Goal: Use online tool/utility: Use online tool/utility

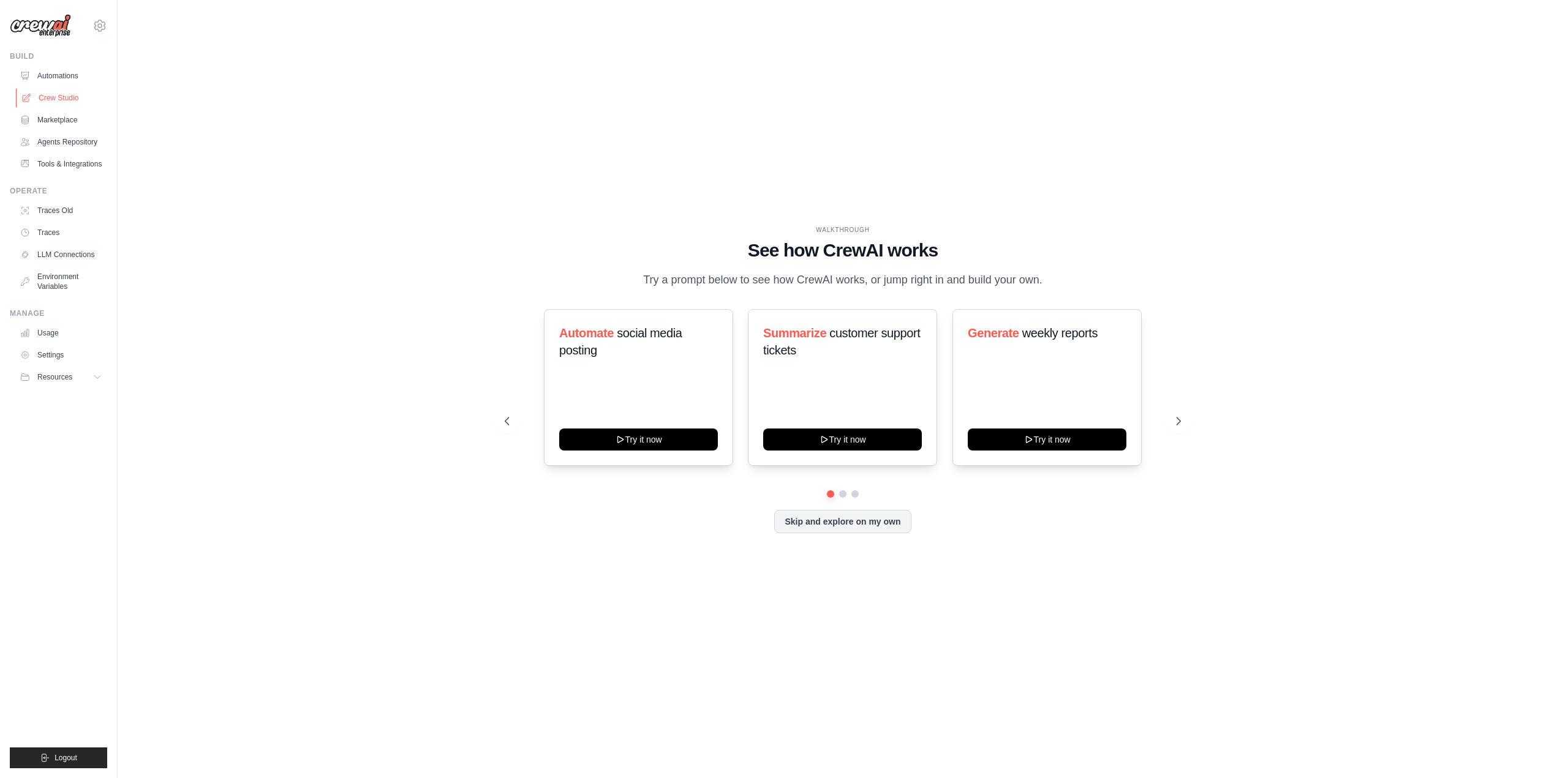
click at [85, 98] on link "Crew Studio" at bounding box center [62, 98] width 93 height 20
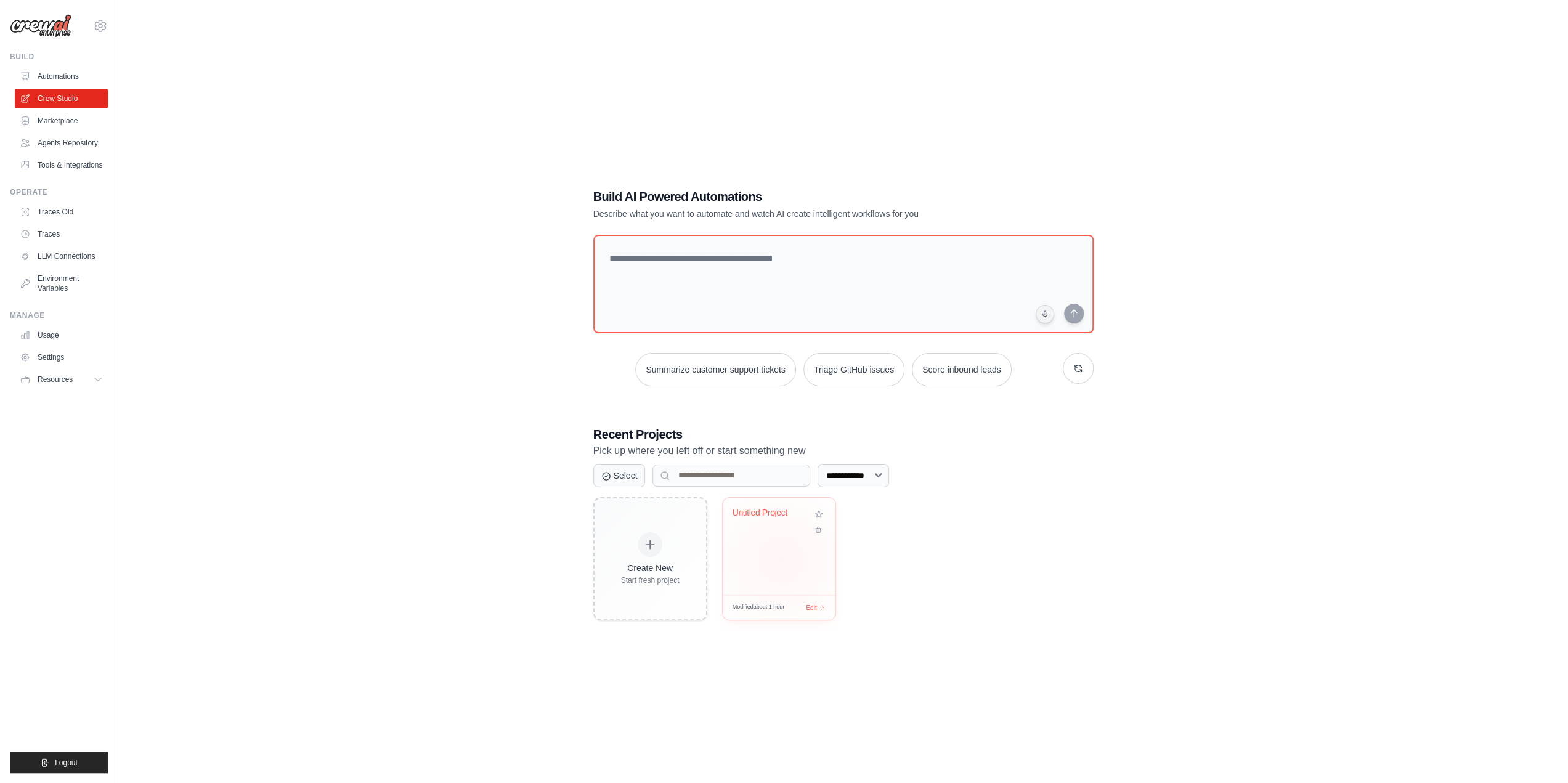
click at [780, 560] on div "Untitled Project" at bounding box center [779, 546] width 113 height 98
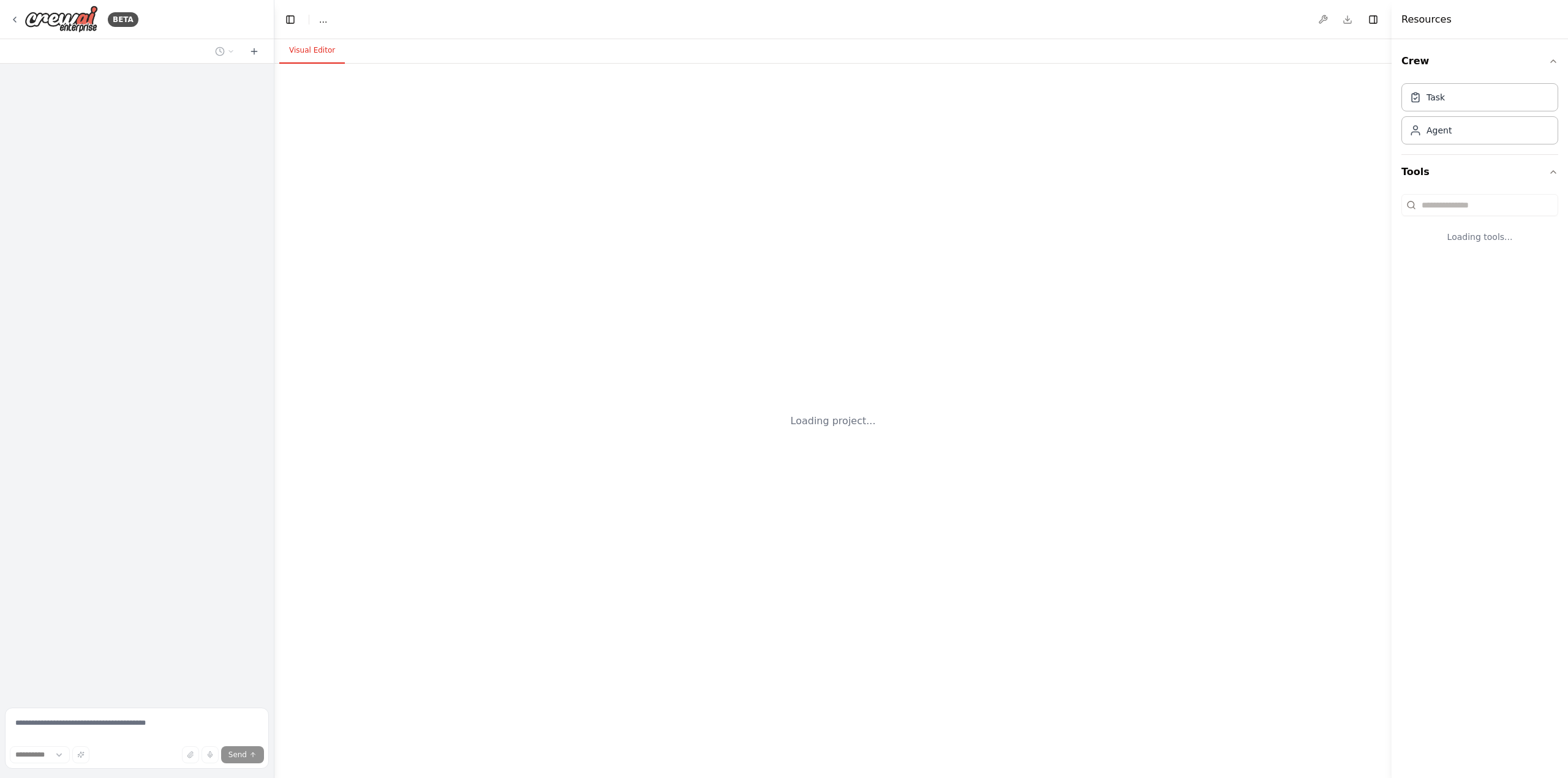
select select "****"
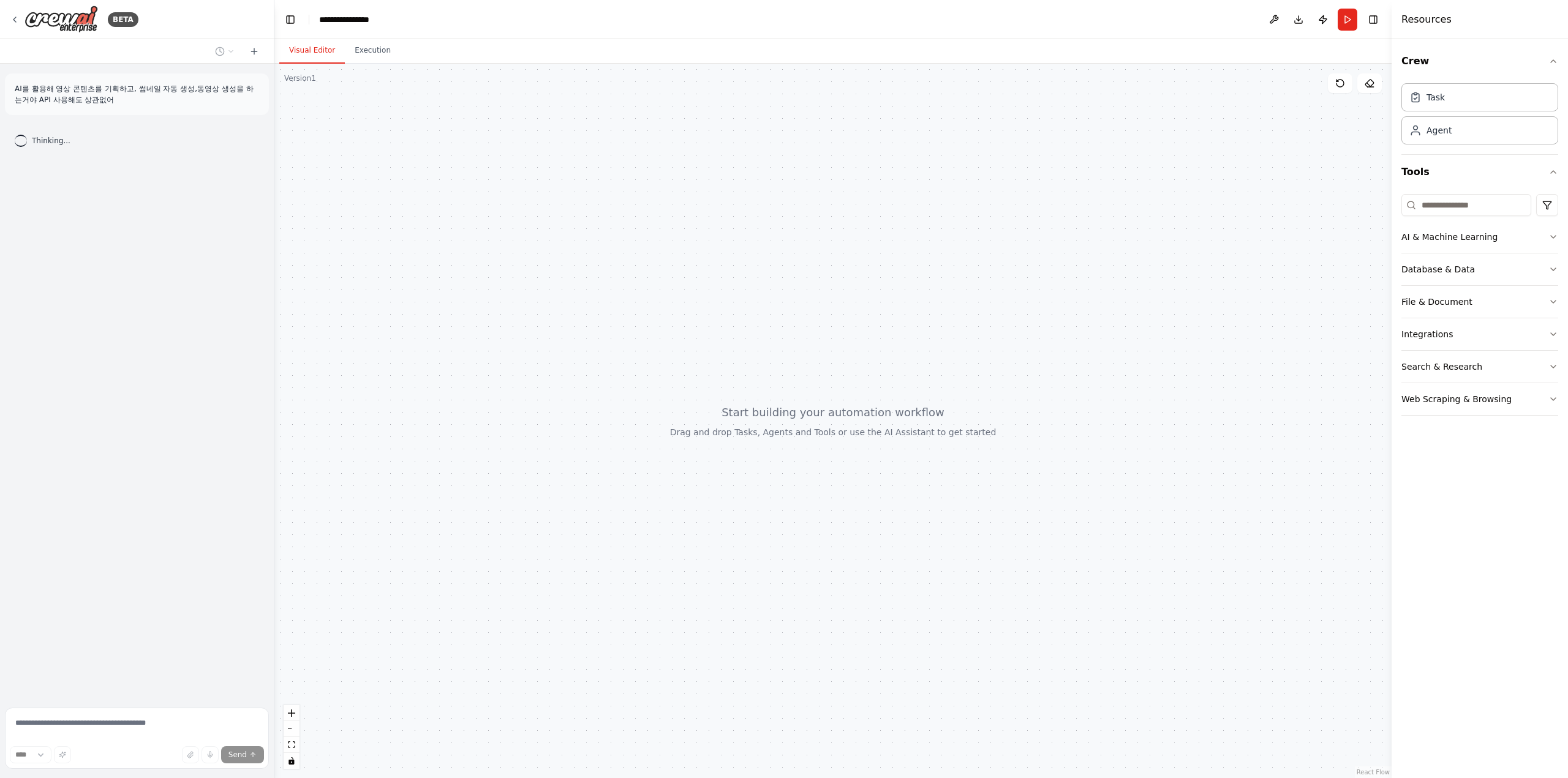
click at [169, 79] on div "AI를 활용해 영상 콘텐츠를 기획하고, 썸네일 자동 생성,동영상 생성을 하는거야 API 사용해도 상관없어" at bounding box center [137, 94] width 264 height 42
click at [669, 280] on div at bounding box center [742, 341] width 151 height 136
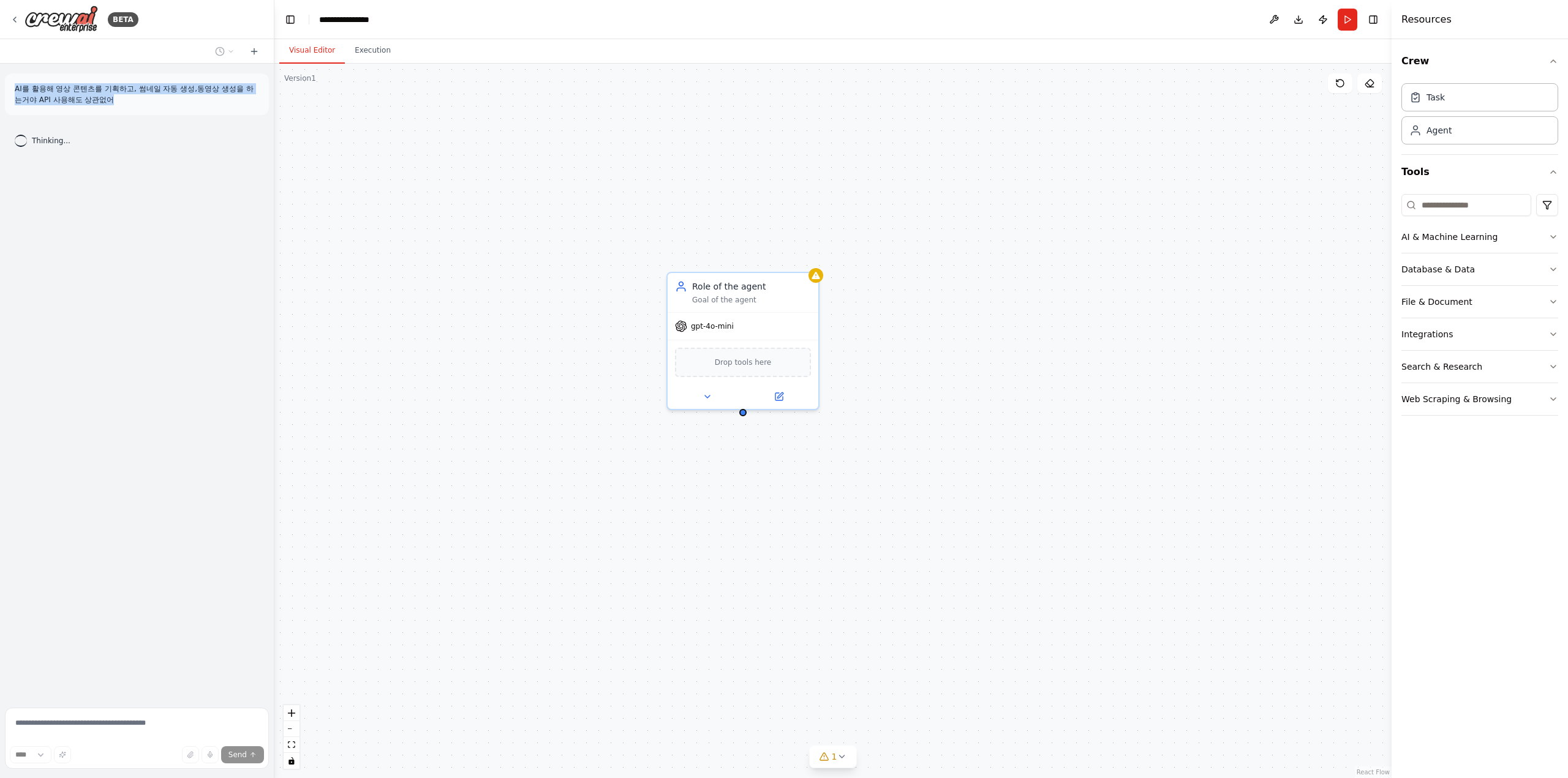
click at [645, 281] on div "Role of the agent Goal of the agent gpt-4o-mini Drop tools here" at bounding box center [833, 421] width 1117 height 715
click at [720, 329] on div "gpt-4o-mini" at bounding box center [704, 324] width 59 height 12
click at [730, 370] on div "Drop tools here" at bounding box center [742, 360] width 136 height 29
click at [709, 392] on icon at bounding box center [707, 394] width 10 height 10
click at [801, 483] on button "Attributes" at bounding box center [789, 479] width 223 height 23
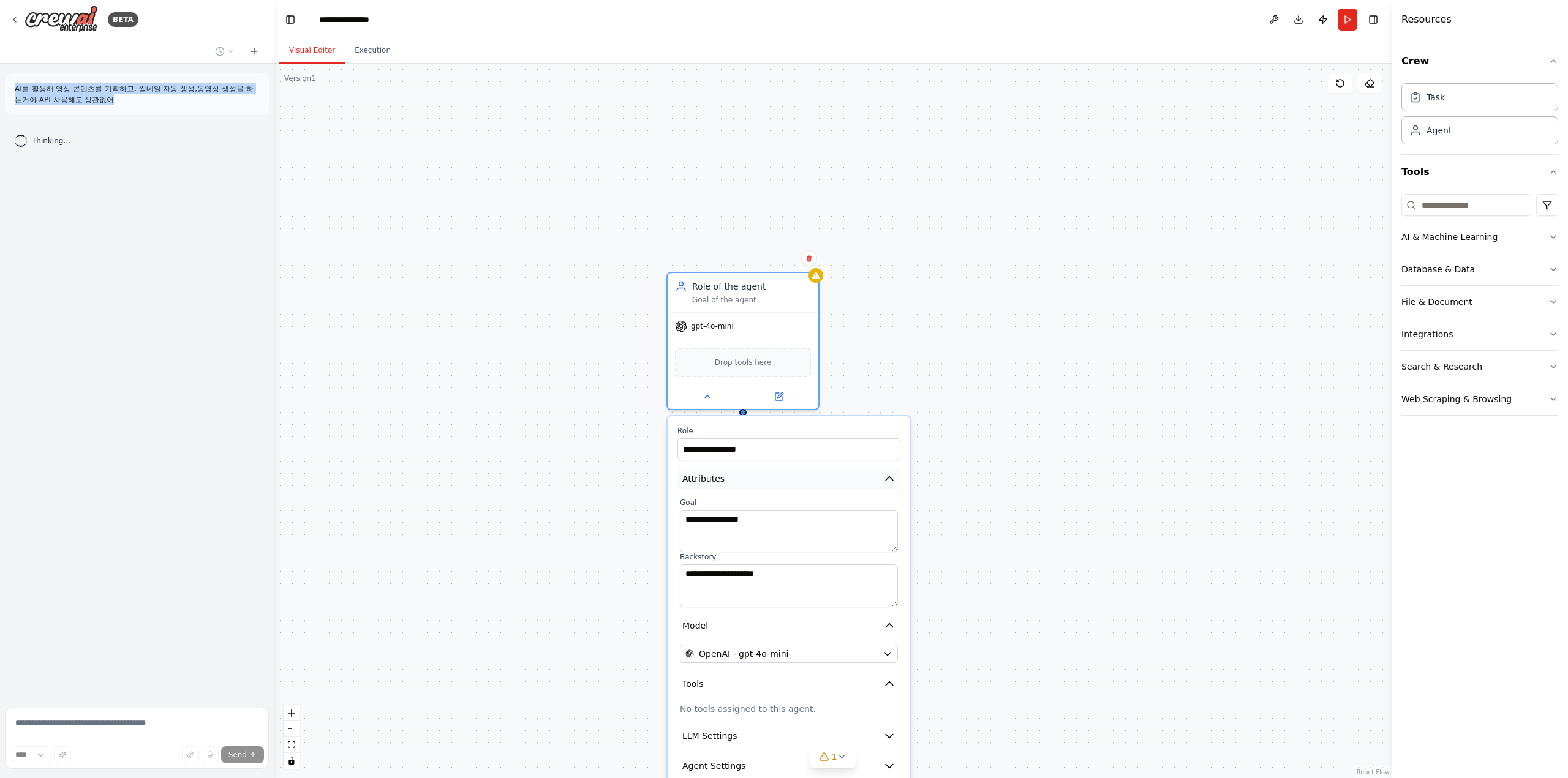
click at [801, 483] on button "Attributes" at bounding box center [789, 479] width 223 height 23
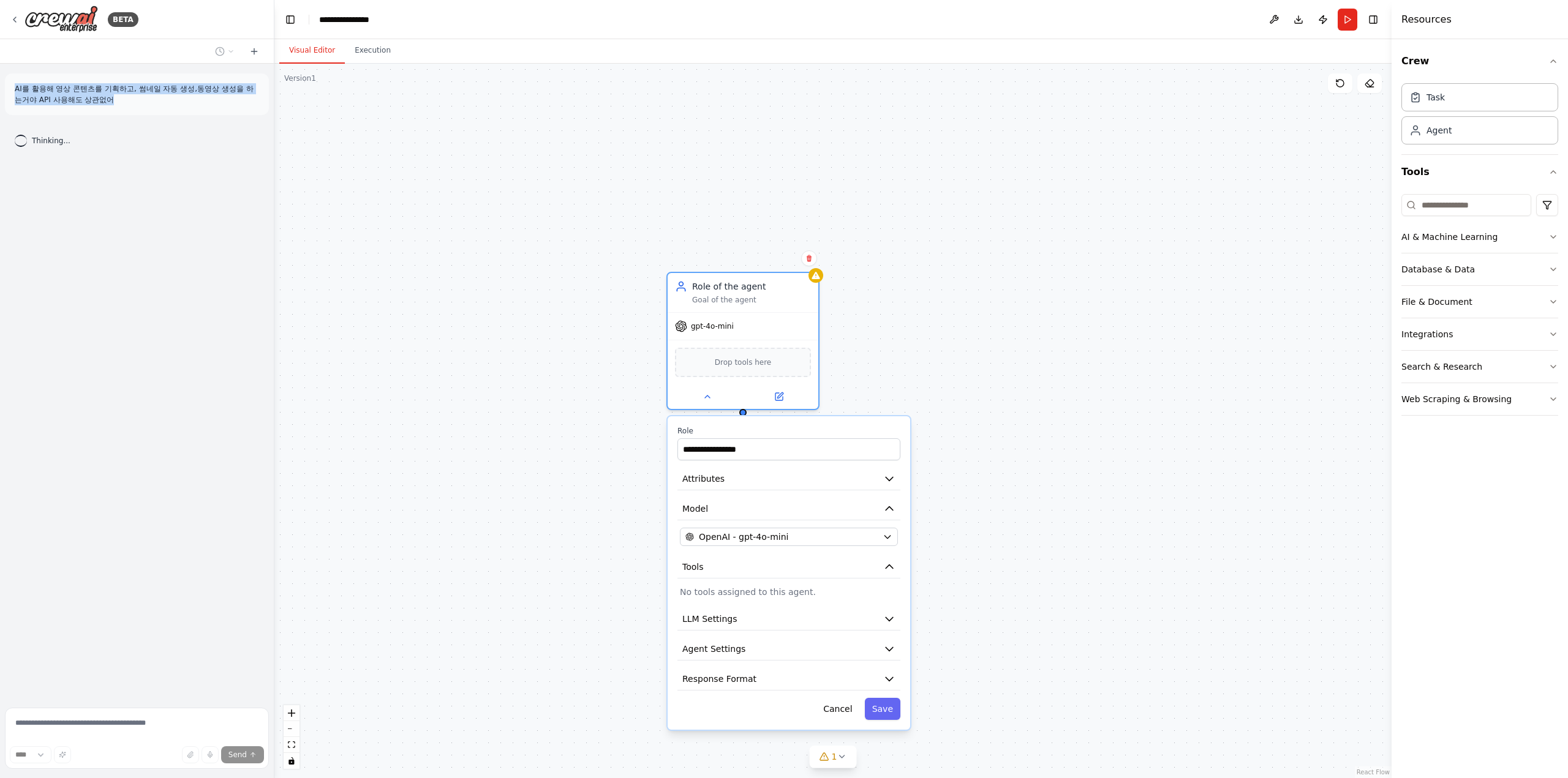
click at [937, 324] on div "**********" at bounding box center [833, 421] width 1117 height 715
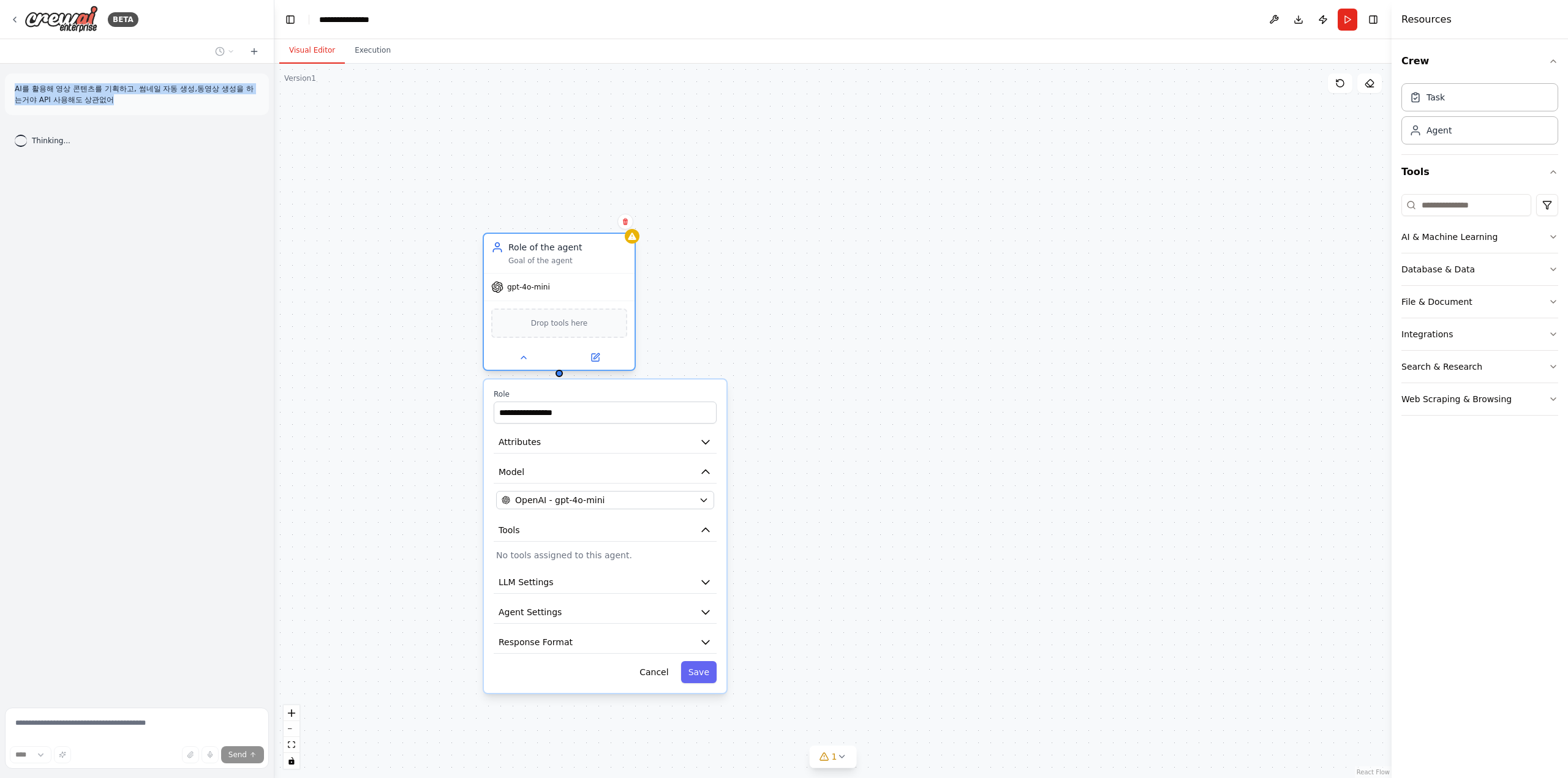
drag, startPoint x: 690, startPoint y: 314, endPoint x: 380, endPoint y: 221, distance: 323.6
click at [507, 282] on span "gpt-4o-mini" at bounding box center [529, 287] width 43 height 10
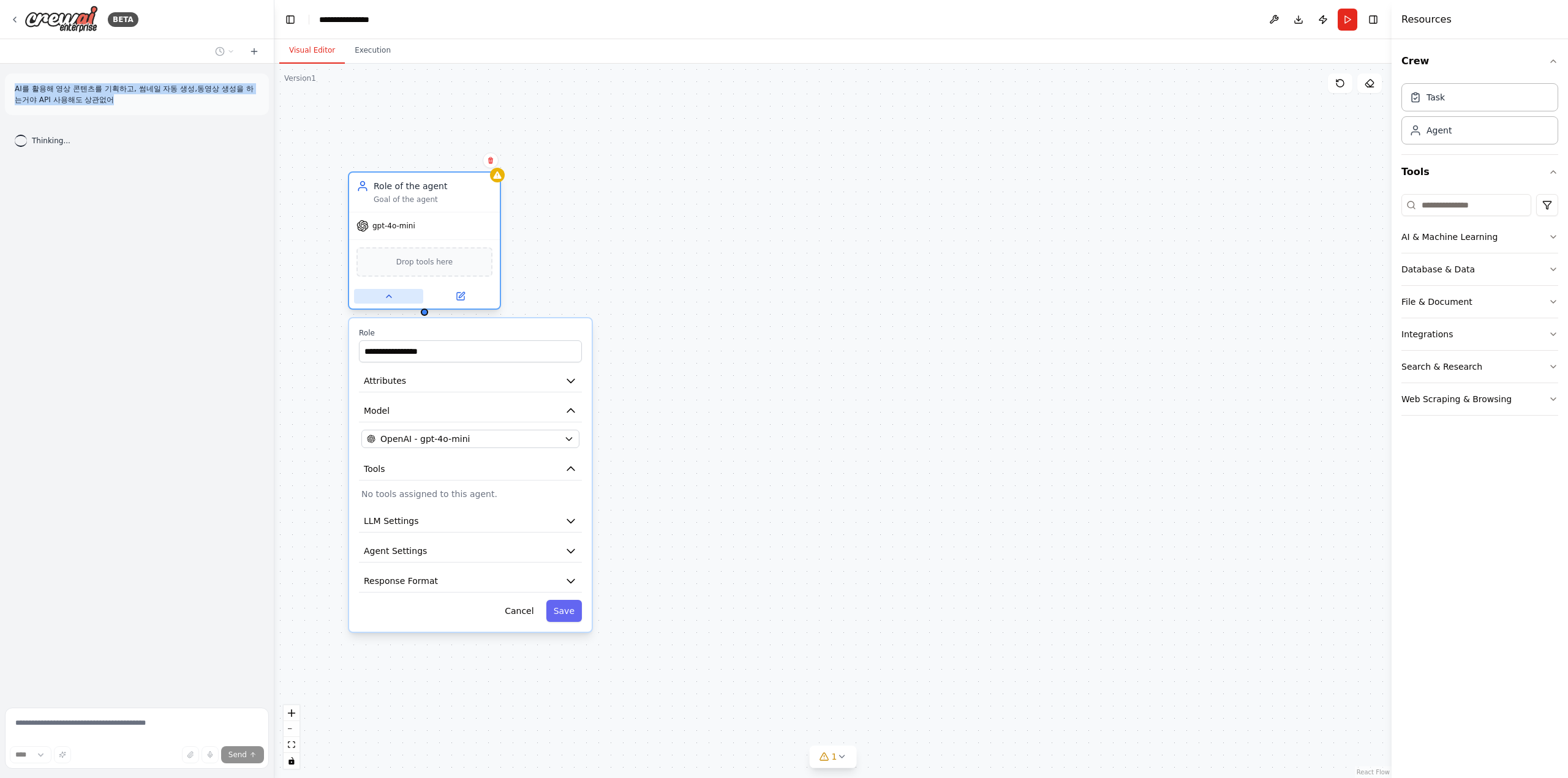
click at [379, 303] on button at bounding box center [389, 296] width 69 height 15
click at [620, 296] on div "Role of the agent Goal of the agent gpt-4o-mini Drop tools here" at bounding box center [833, 421] width 1117 height 715
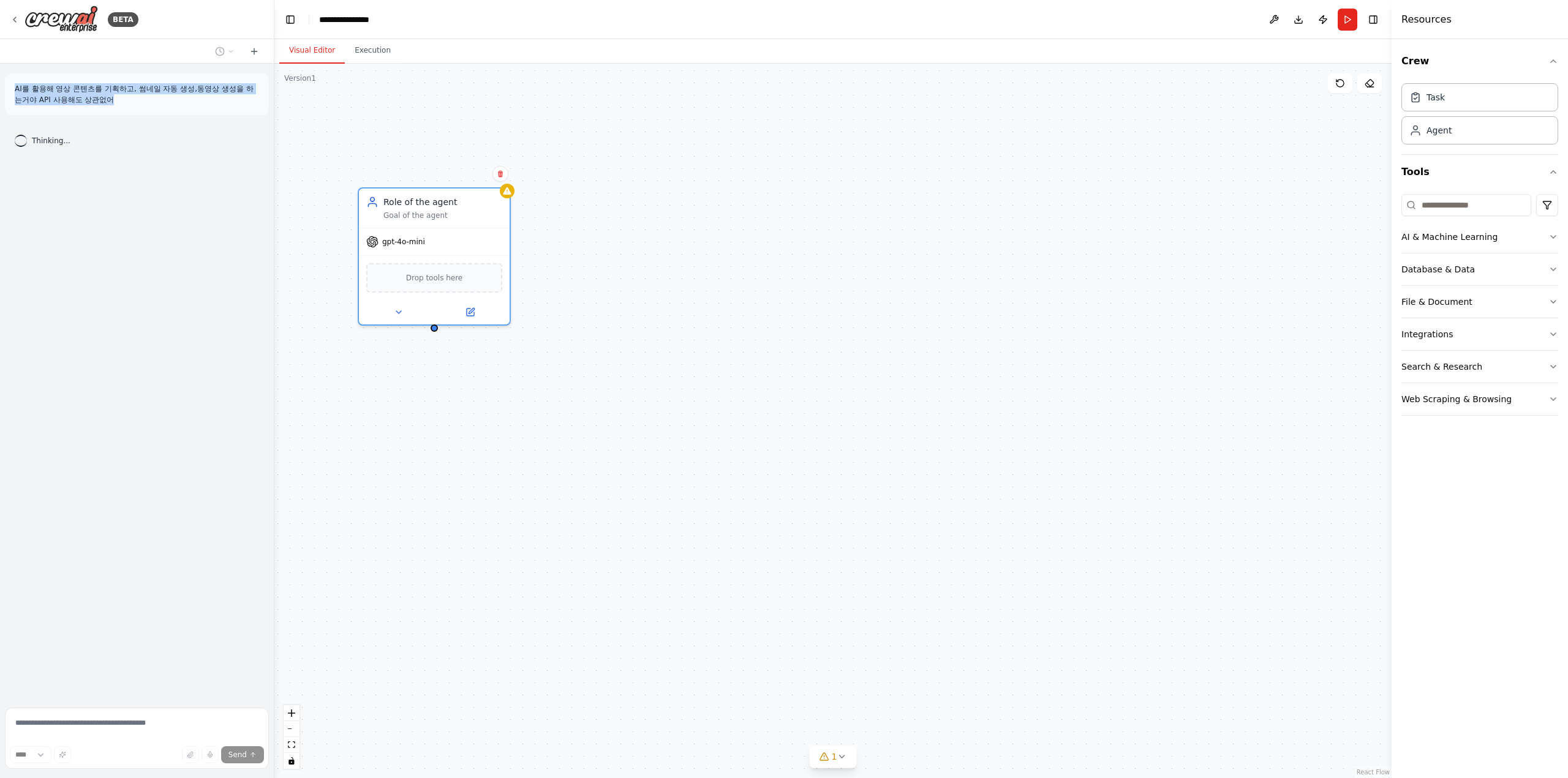
drag, startPoint x: 633, startPoint y: 335, endPoint x: 672, endPoint y: 494, distance: 163.7
click at [672, 494] on div "Role of the agent Goal of the agent gpt-4o-mini Drop tools here" at bounding box center [833, 421] width 1117 height 715
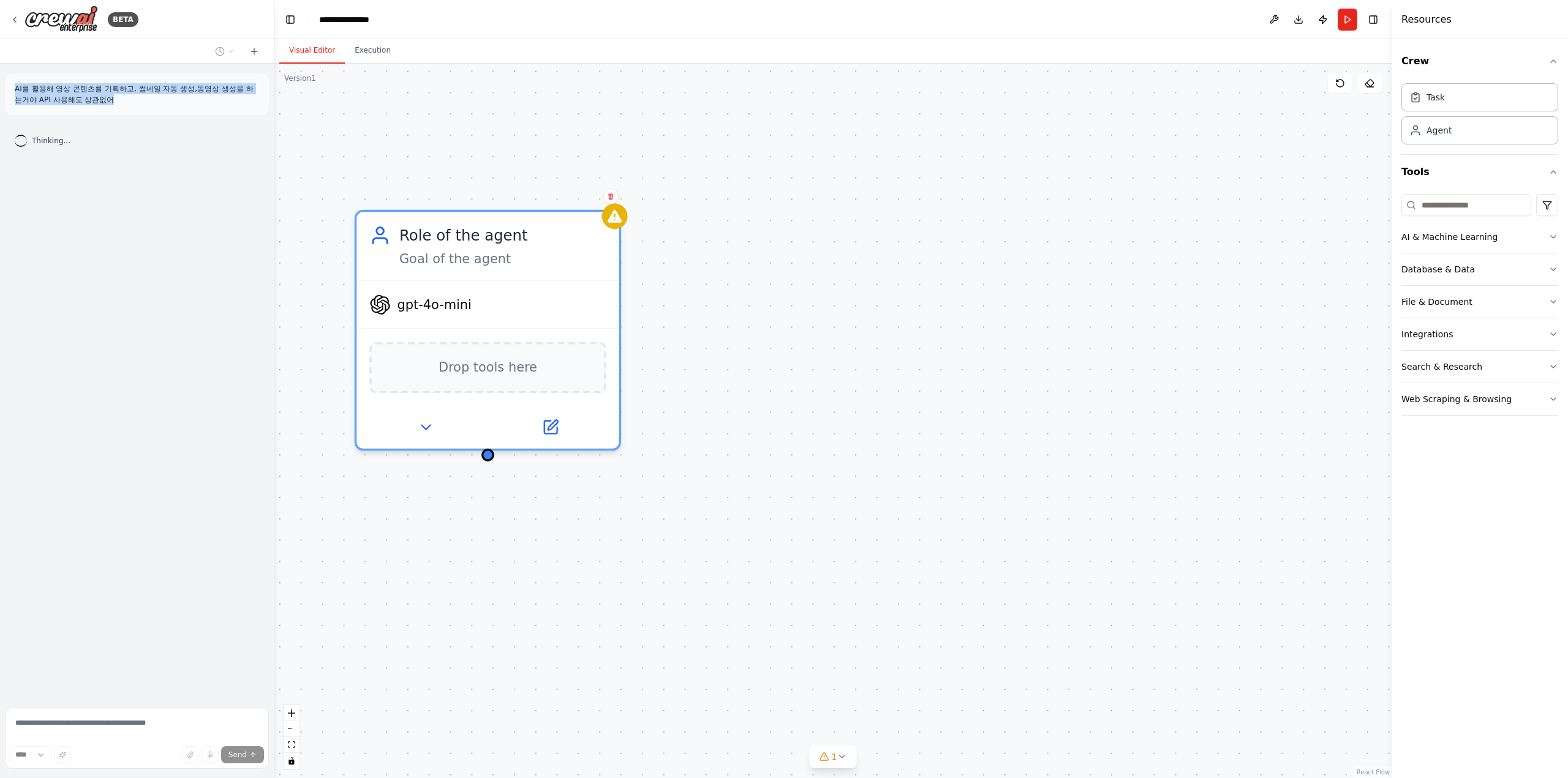
drag, startPoint x: 654, startPoint y: 503, endPoint x: 912, endPoint y: 517, distance: 258.4
click at [912, 517] on div "Role of the agent Goal of the agent gpt-4o-mini Drop tools here" at bounding box center [833, 421] width 1117 height 715
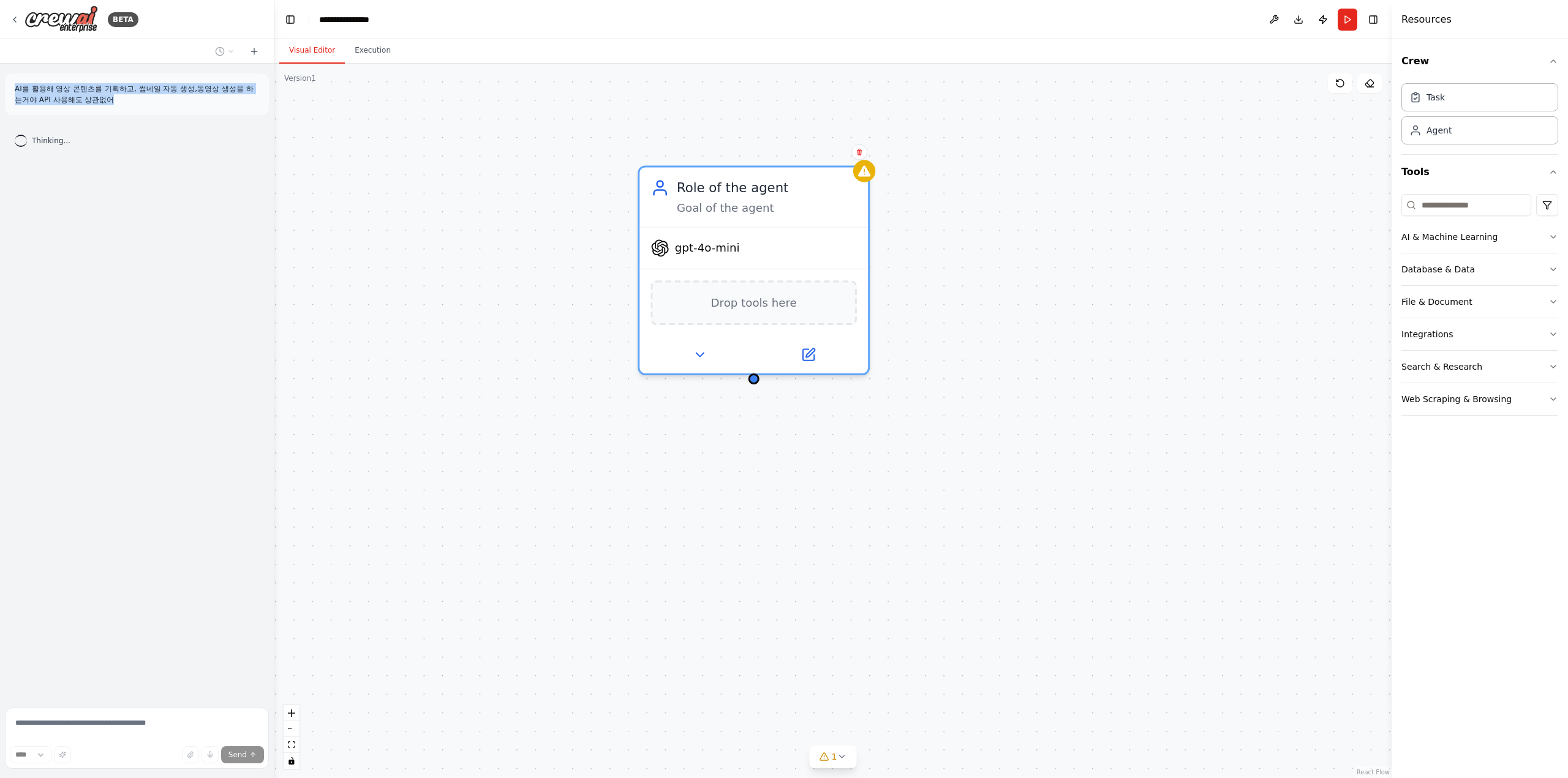
drag, startPoint x: 1037, startPoint y: 407, endPoint x: 1072, endPoint y: 455, distance: 59.4
click at [1079, 447] on div "Role of the agent Goal of the agent gpt-4o-mini Drop tools here" at bounding box center [833, 421] width 1117 height 715
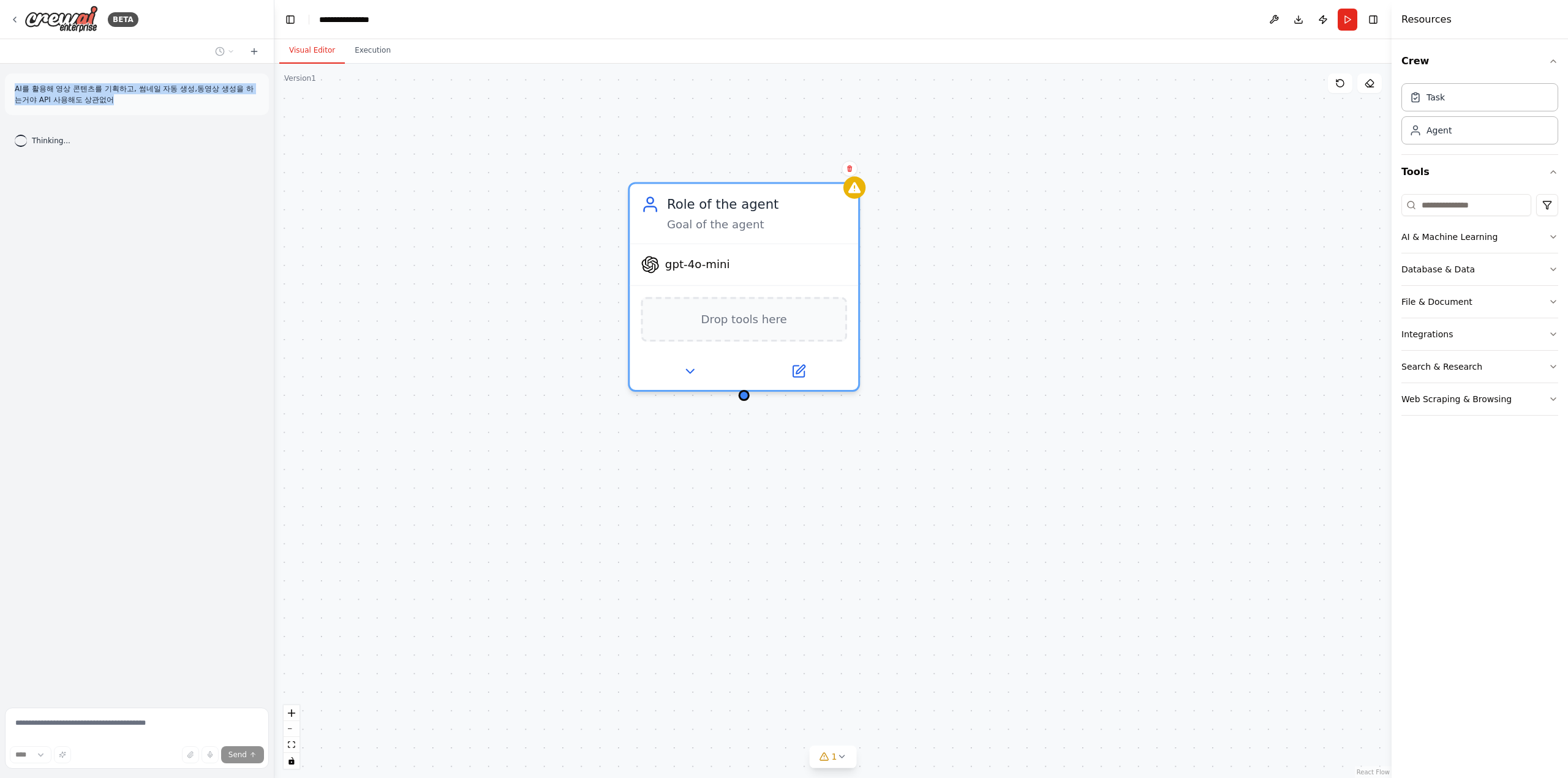
click at [1044, 487] on div "Role of the agent Goal of the agent gpt-4o-mini Drop tools here" at bounding box center [833, 421] width 1117 height 715
click at [1098, 179] on div "Role of the agent Goal of the agent gpt-4o-mini Drop tools here" at bounding box center [833, 421] width 1117 height 715
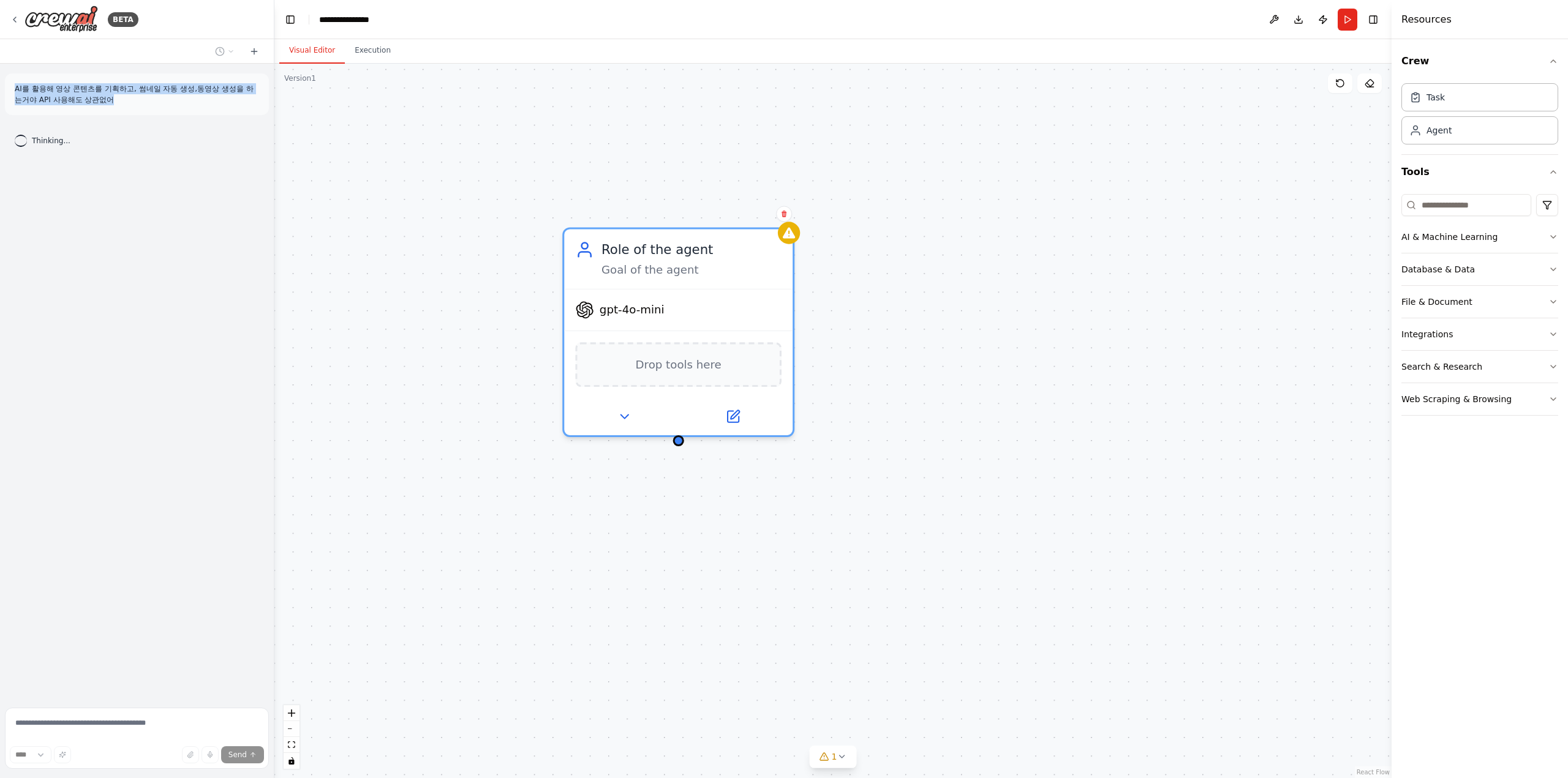
drag, startPoint x: 1054, startPoint y: 230, endPoint x: 901, endPoint y: 342, distance: 189.6
click at [904, 337] on div "Role of the agent Goal of the agent gpt-4o-mini Drop tools here" at bounding box center [833, 421] width 1117 height 715
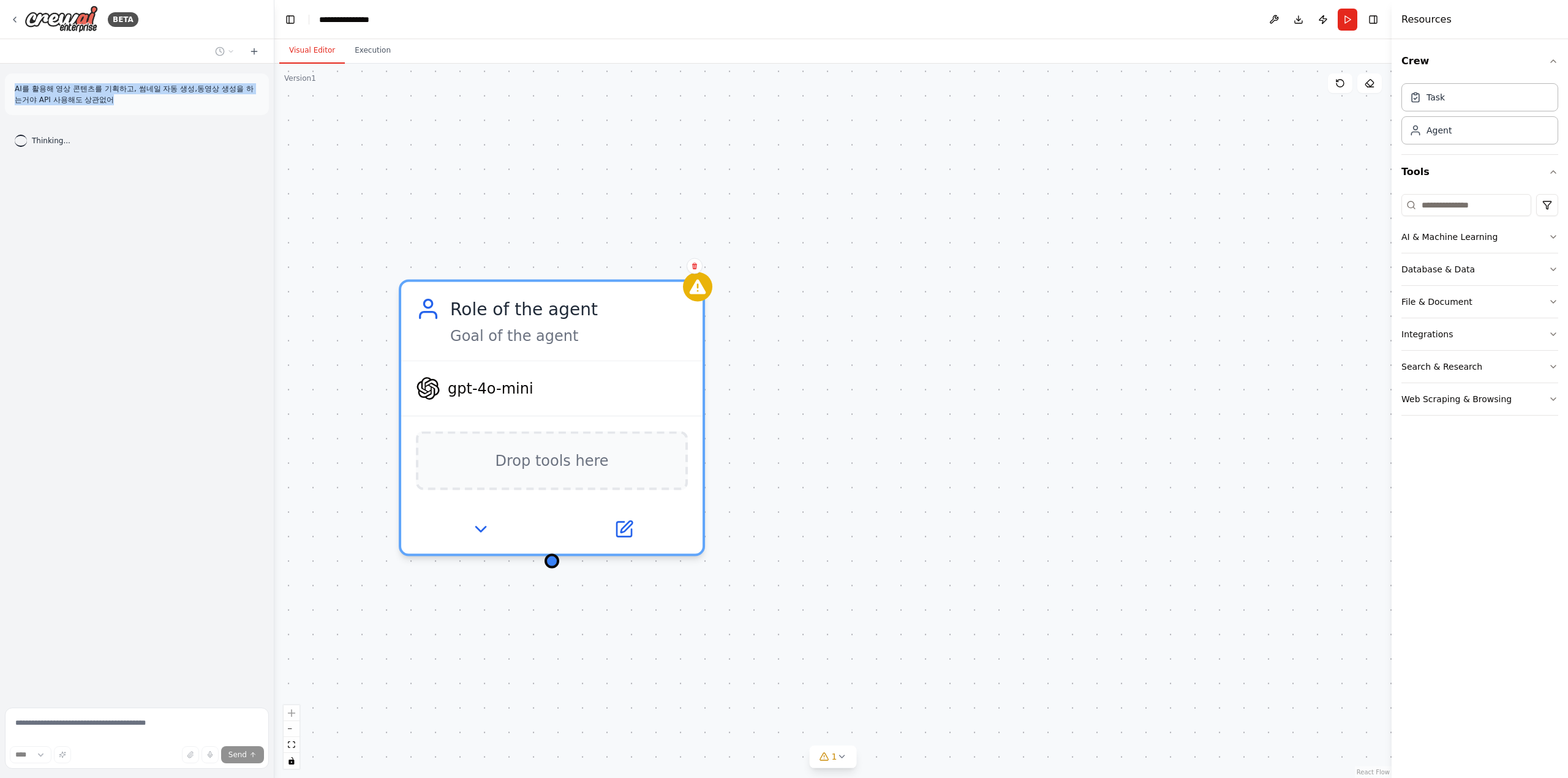
drag, startPoint x: 845, startPoint y: 450, endPoint x: 1039, endPoint y: 451, distance: 194.0
click at [1031, 450] on div "Role of the agent Goal of the agent gpt-4o-mini Drop tools here" at bounding box center [833, 421] width 1117 height 715
